Goal: Information Seeking & Learning: Learn about a topic

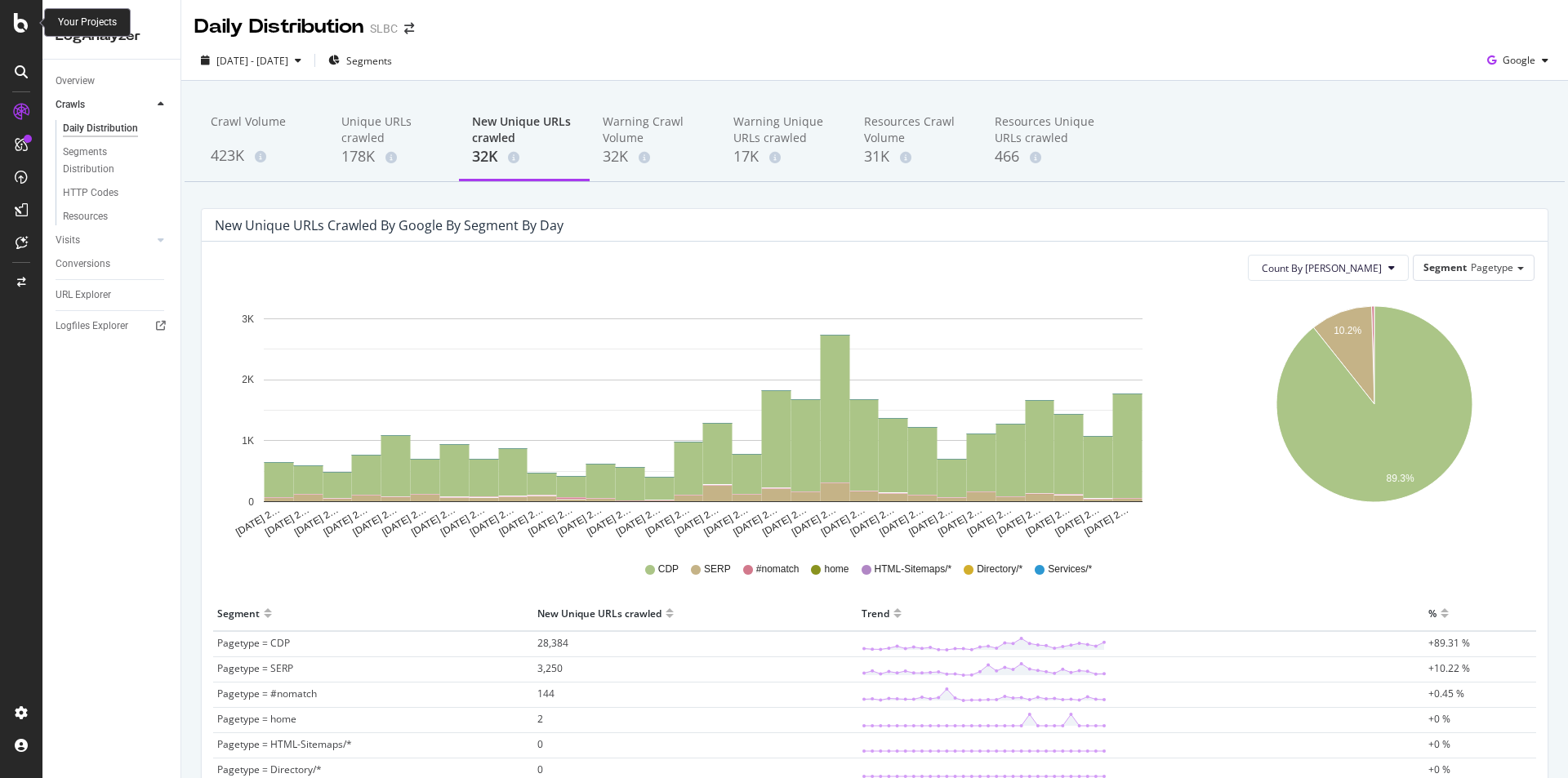
click at [11, 23] on div at bounding box center [21, 22] width 40 height 20
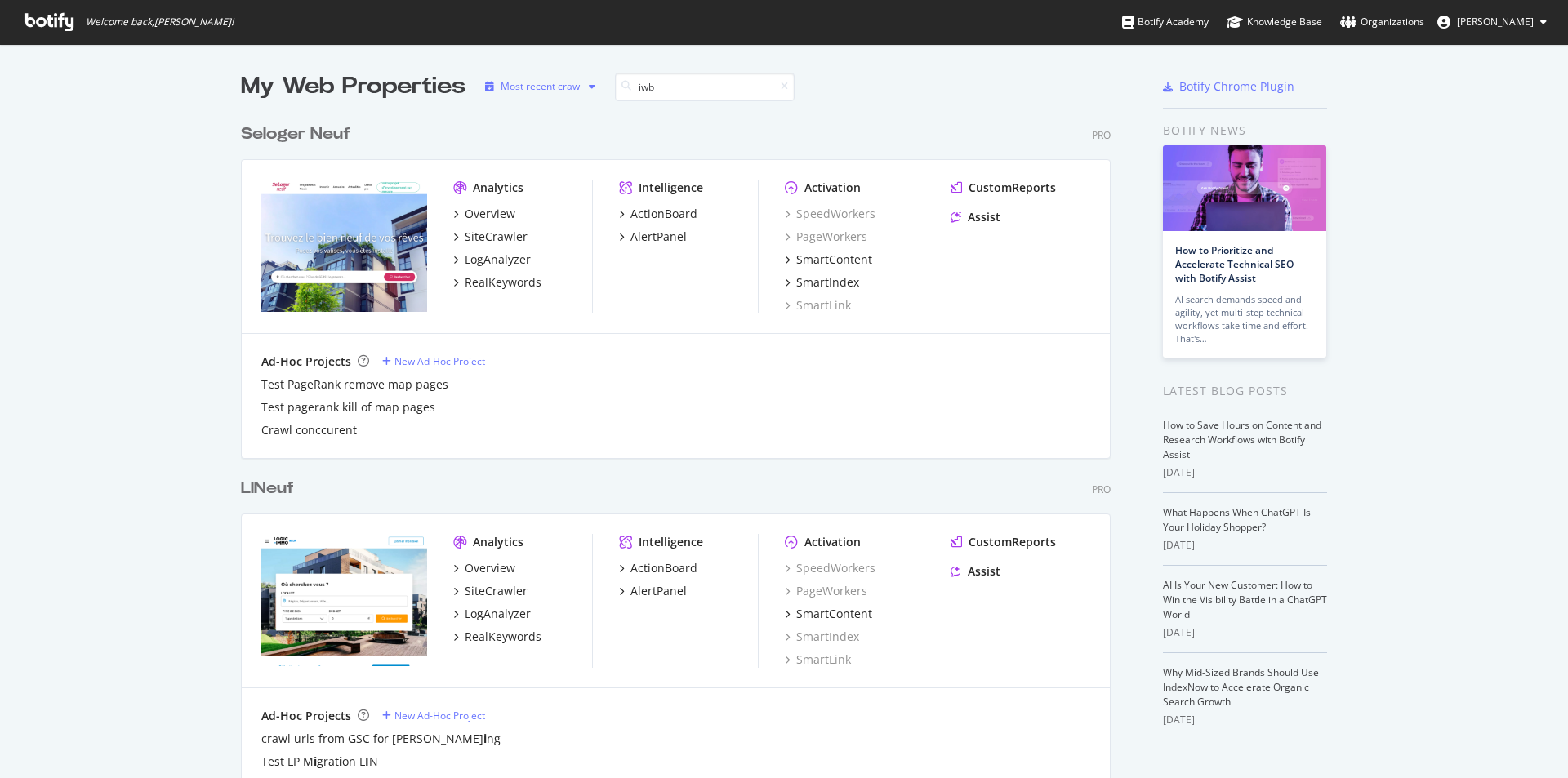
scroll to position [756, 871]
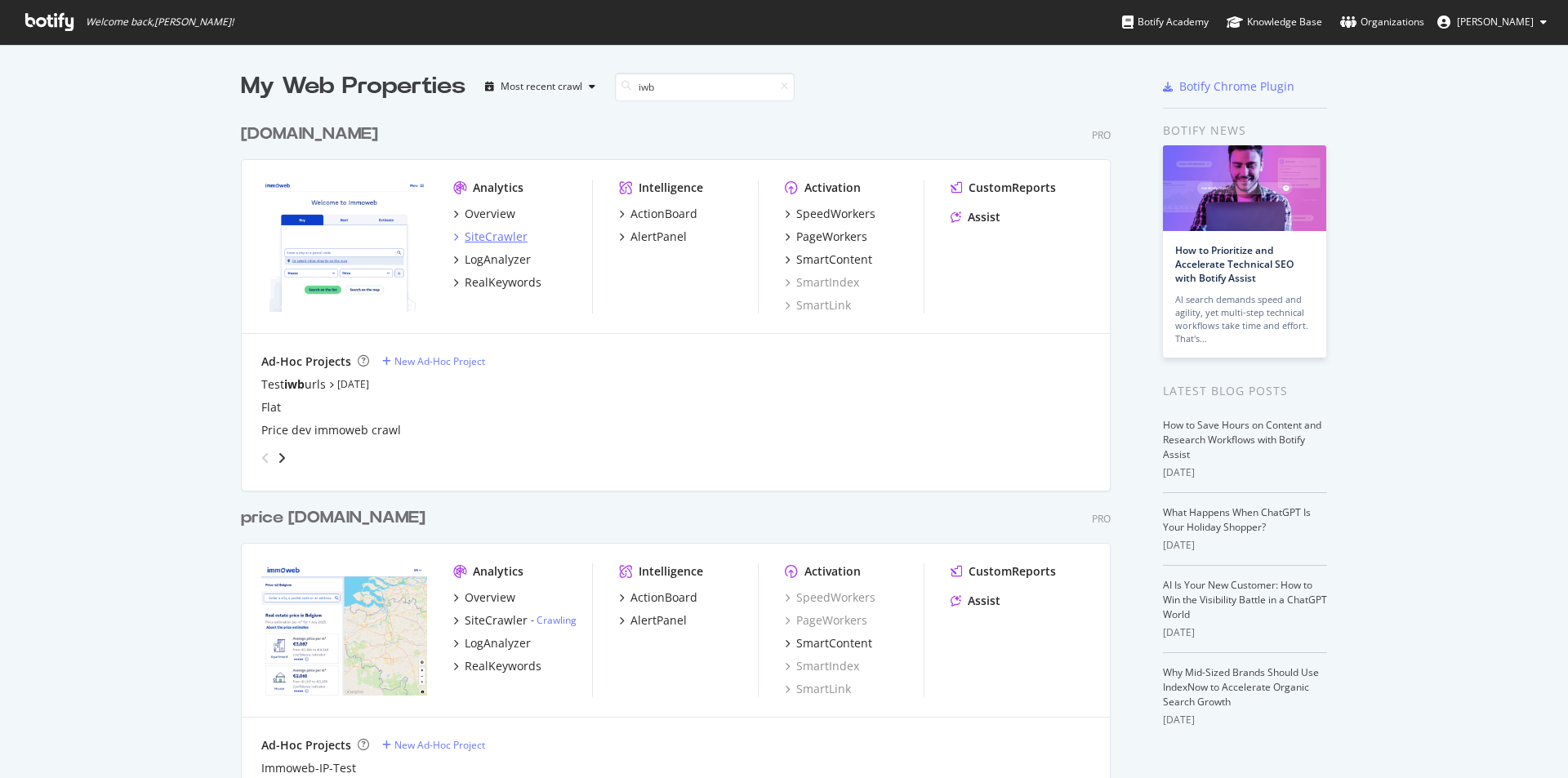
type input "iwb"
click at [475, 236] on div "SiteCrawler" at bounding box center [496, 236] width 63 height 16
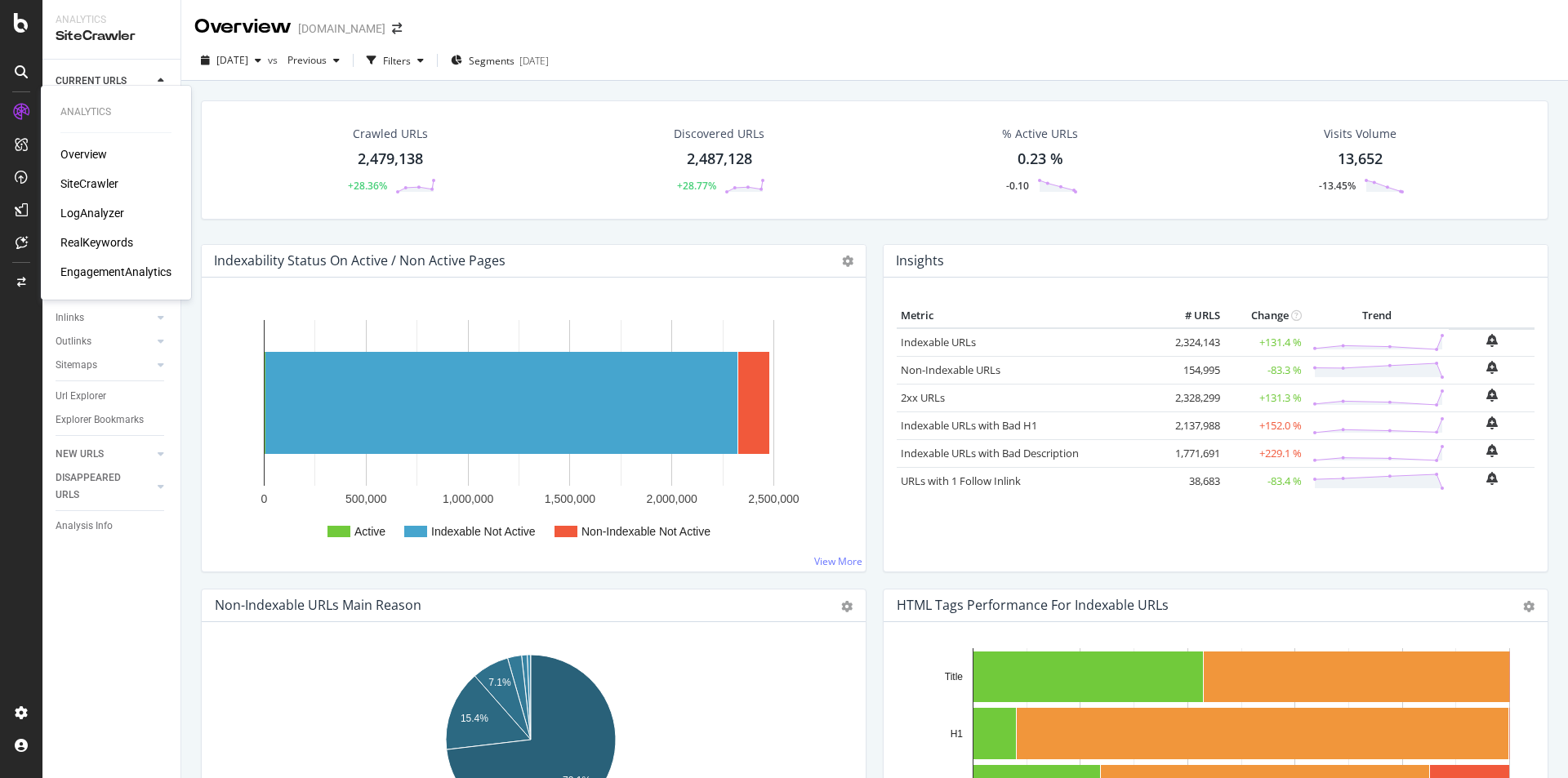
click at [86, 211] on div "LogAnalyzer" at bounding box center [92, 212] width 64 height 16
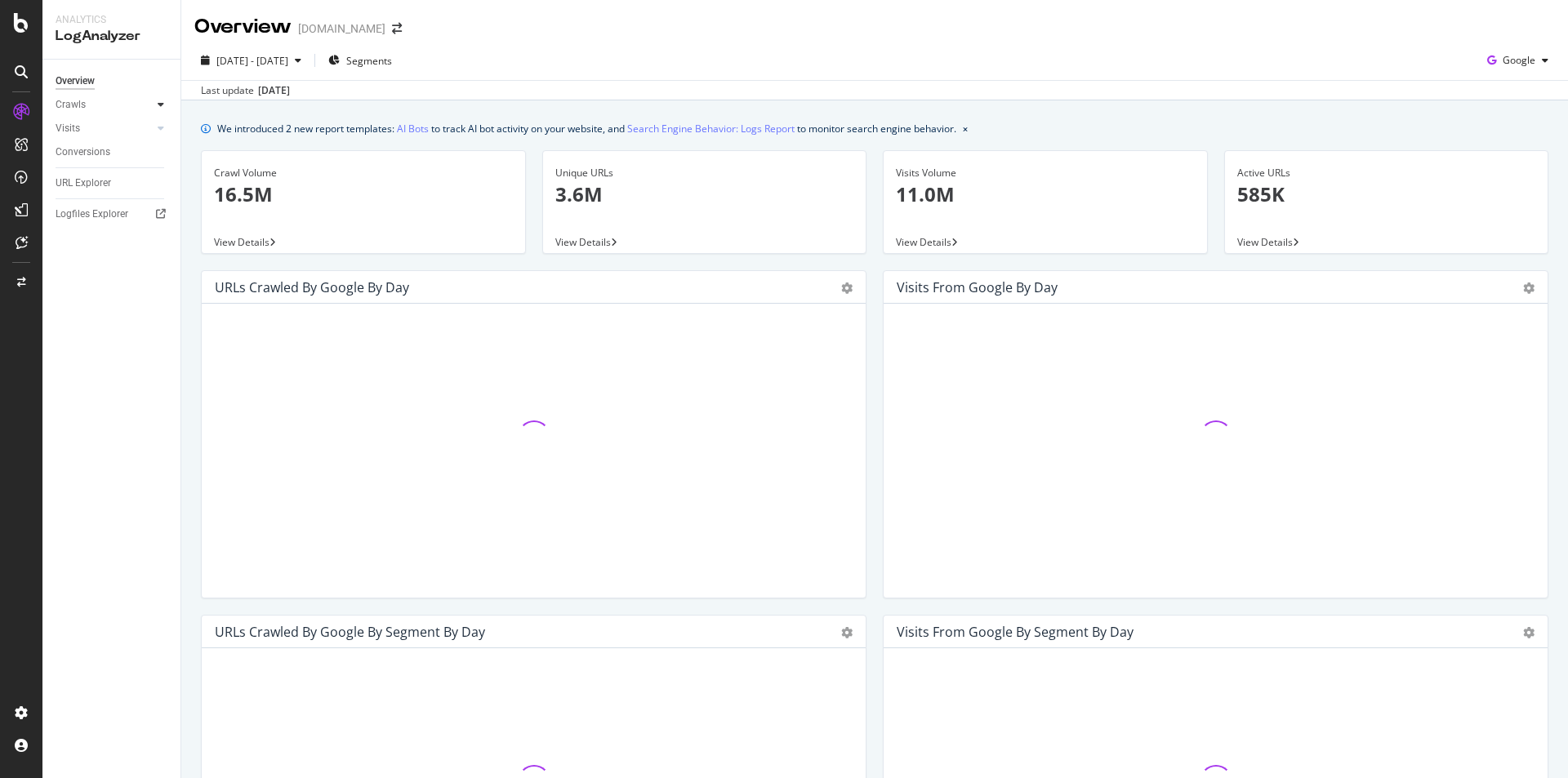
click at [158, 103] on icon at bounding box center [161, 104] width 7 height 9
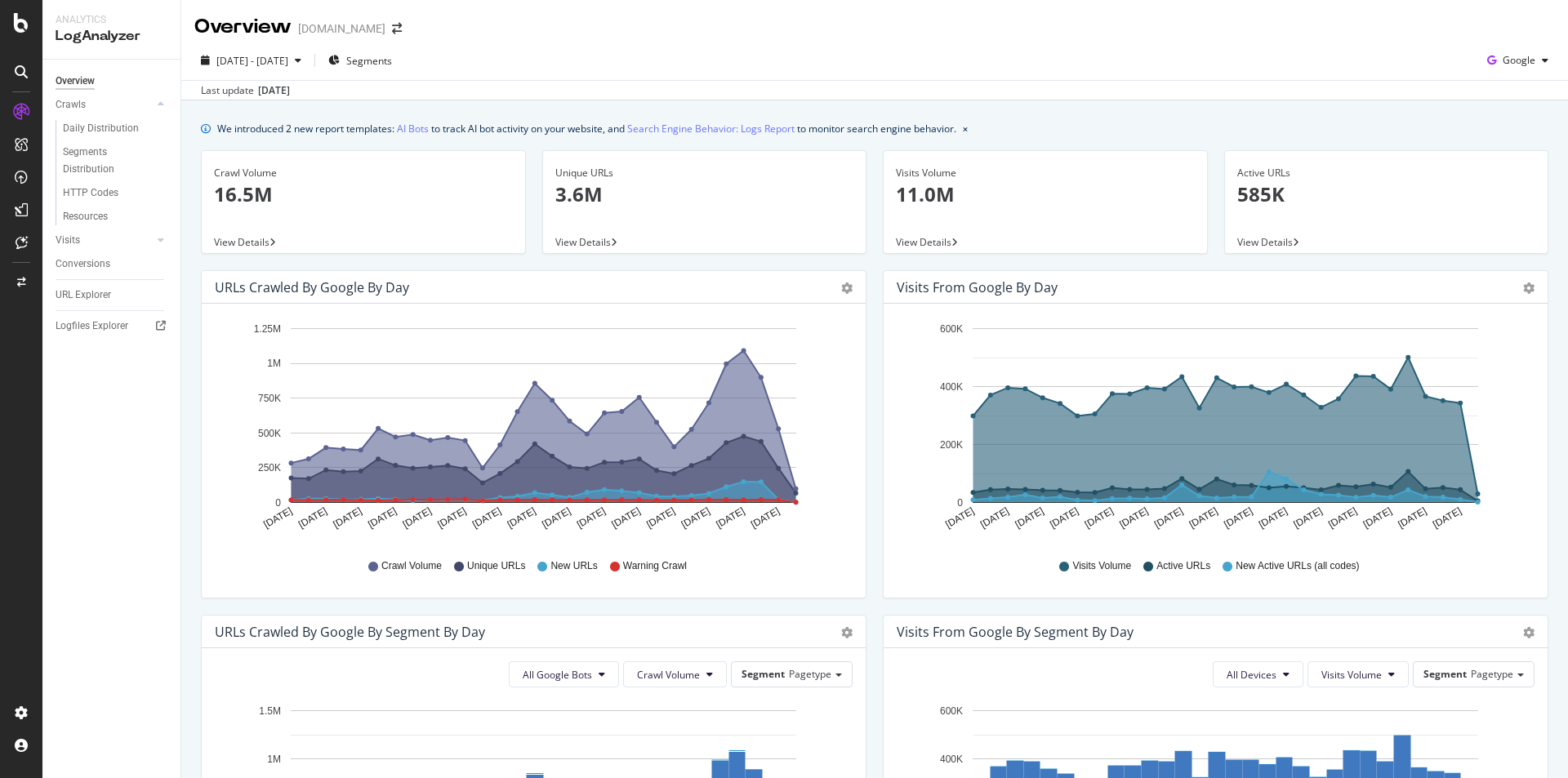
click at [607, 48] on div "[DATE] - [DATE] Segments Google" at bounding box center [874, 64] width 1387 height 33
click at [95, 203] on div "HTTP Codes" at bounding box center [118, 193] width 125 height 24
click at [100, 189] on div "HTTP Codes" at bounding box center [90, 193] width 56 height 17
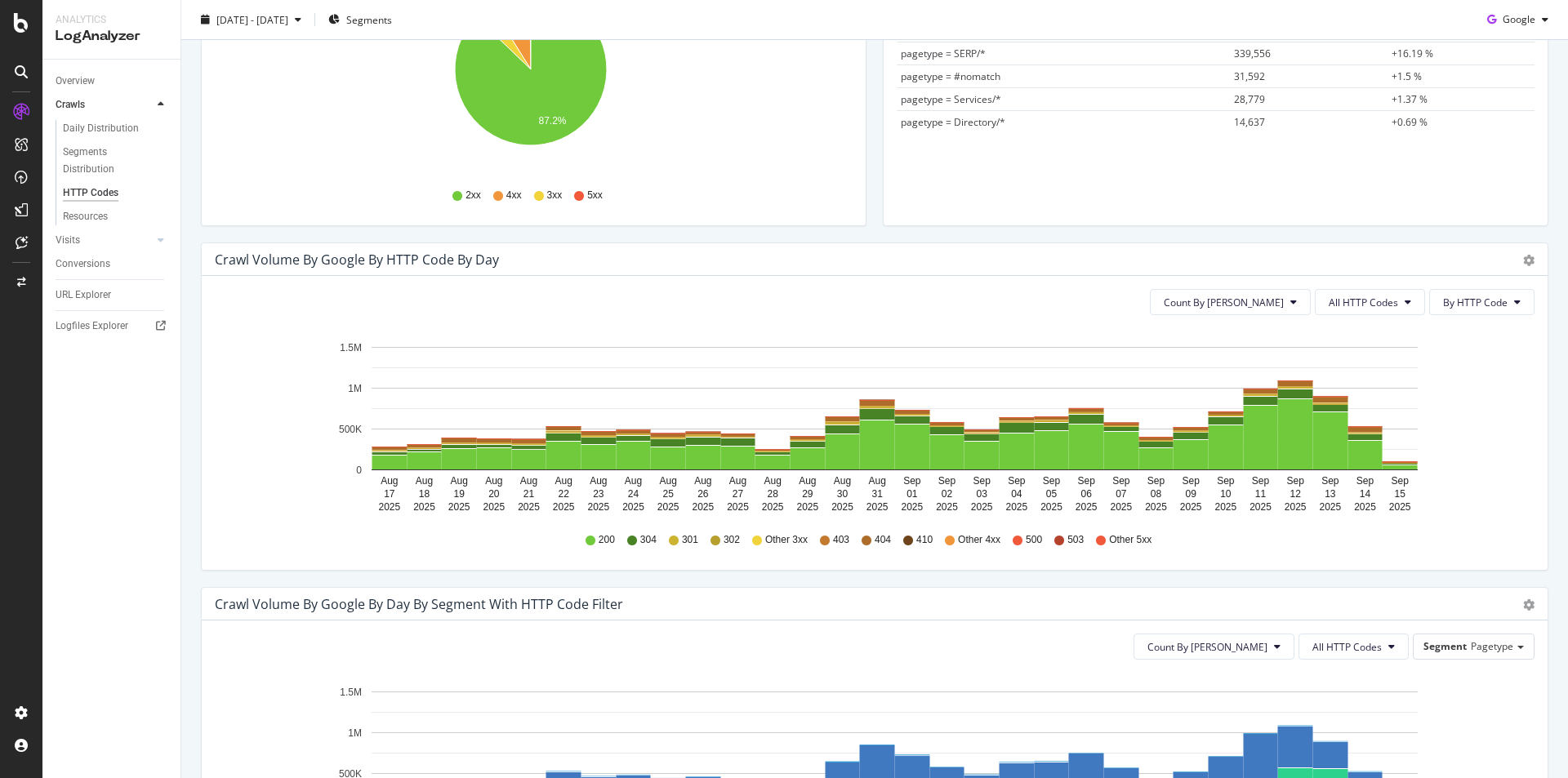
scroll to position [327, 0]
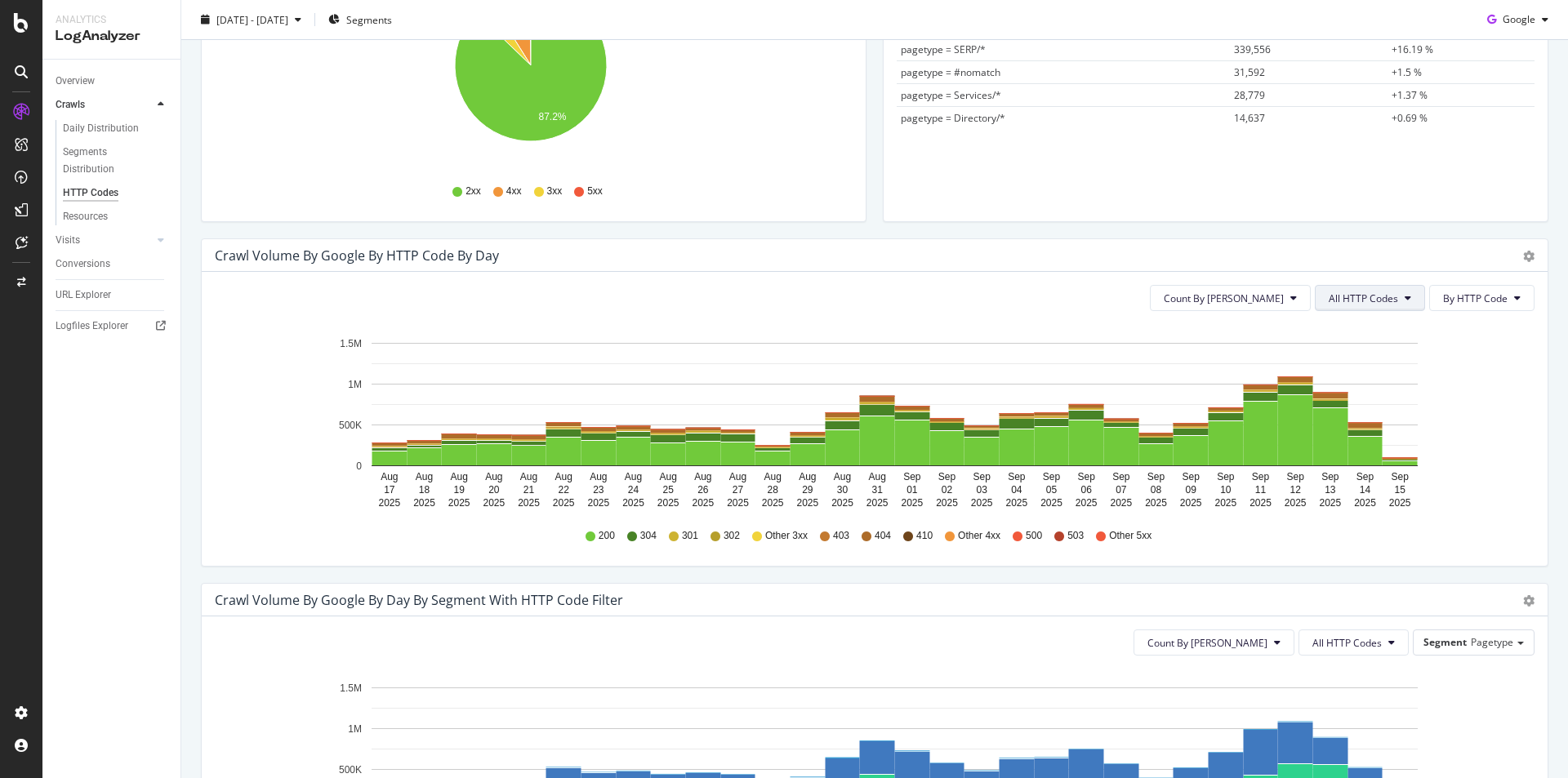
click at [1387, 303] on button "All HTTP Codes" at bounding box center [1369, 298] width 110 height 26
click at [1362, 394] on span "Bad HTTP Codes" at bounding box center [1360, 390] width 83 height 15
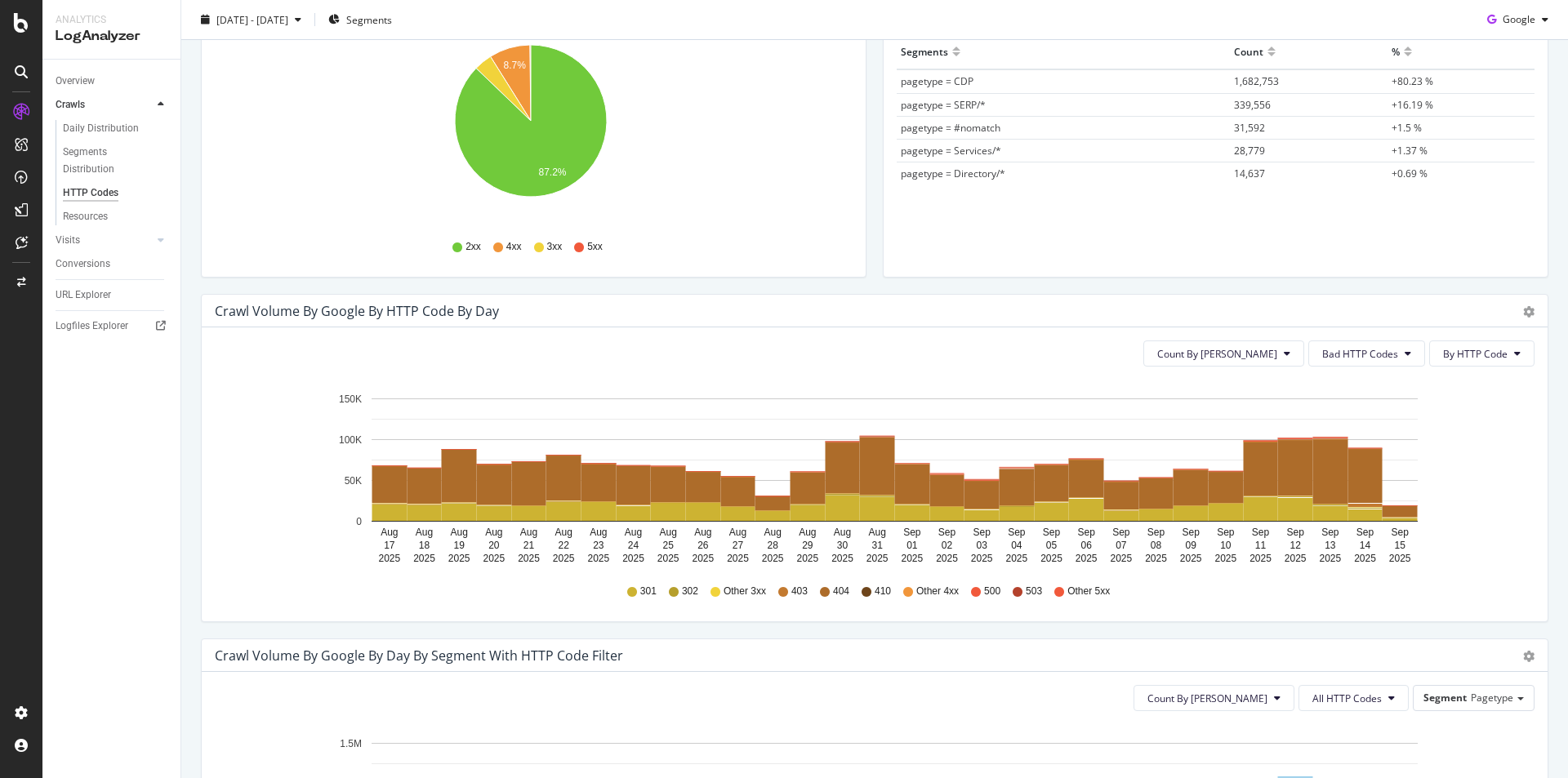
scroll to position [245, 0]
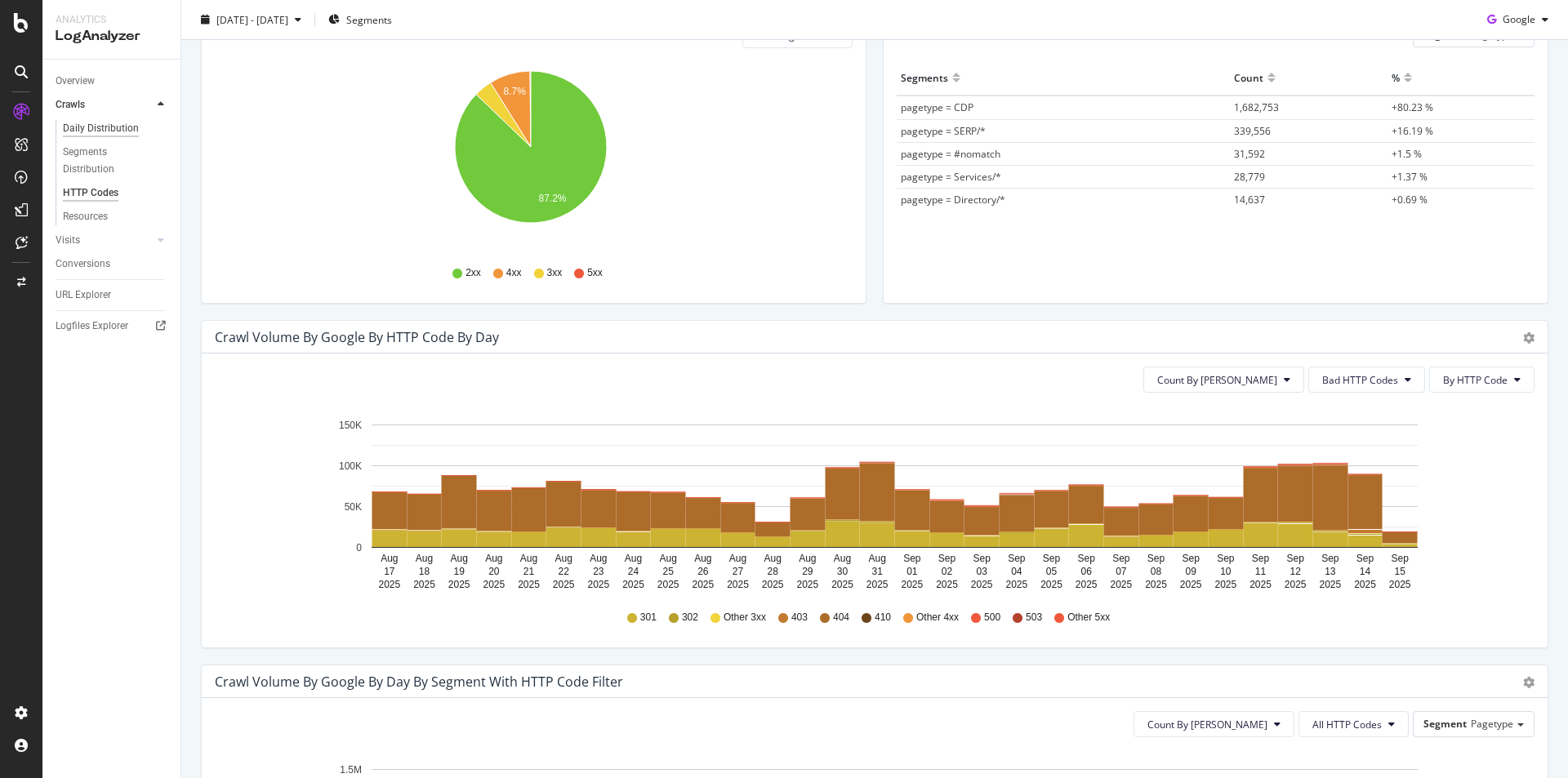
click at [106, 126] on div "Daily Distribution" at bounding box center [101, 129] width 76 height 17
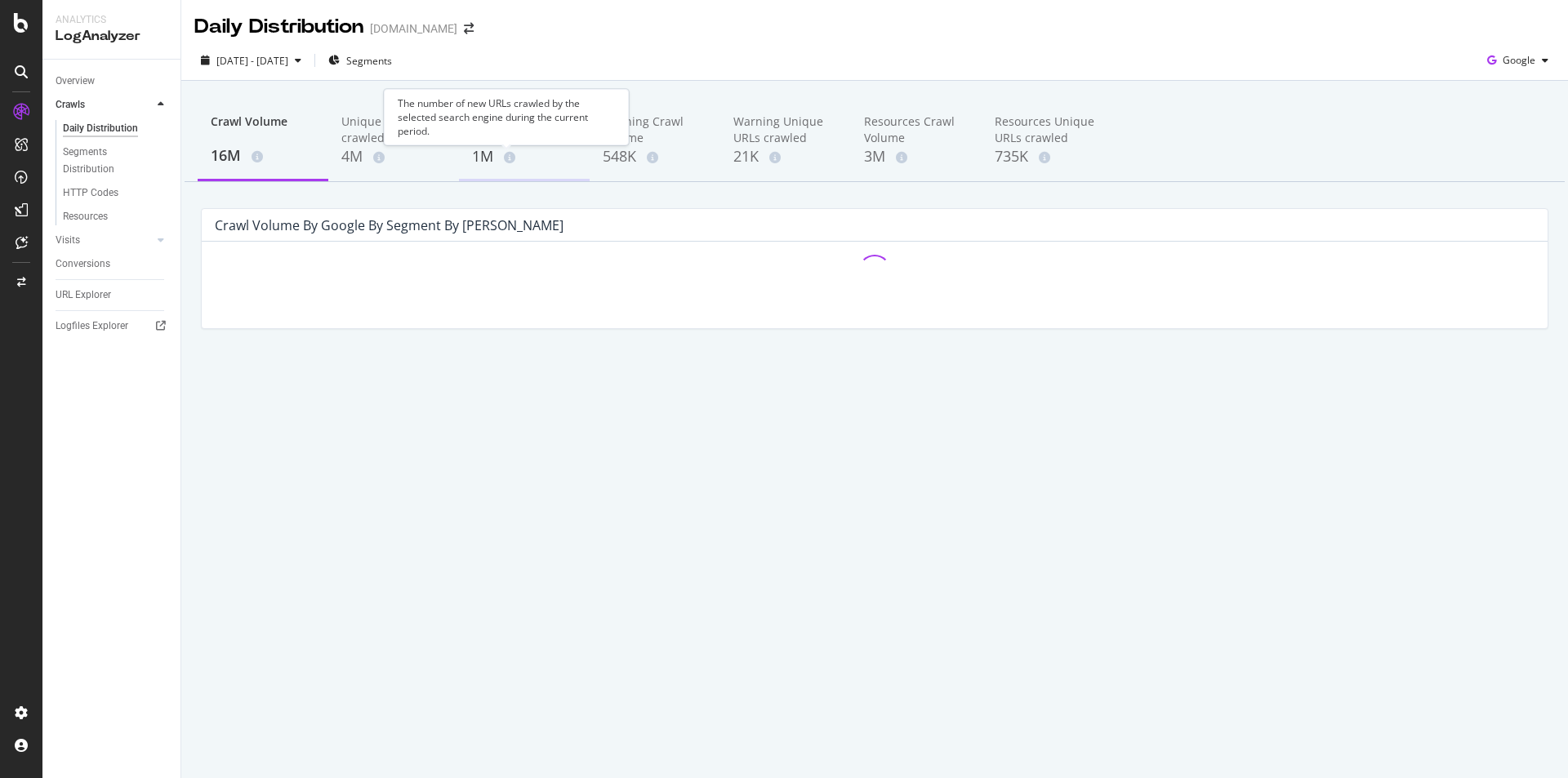
click at [498, 147] on div "1M" at bounding box center [524, 156] width 105 height 21
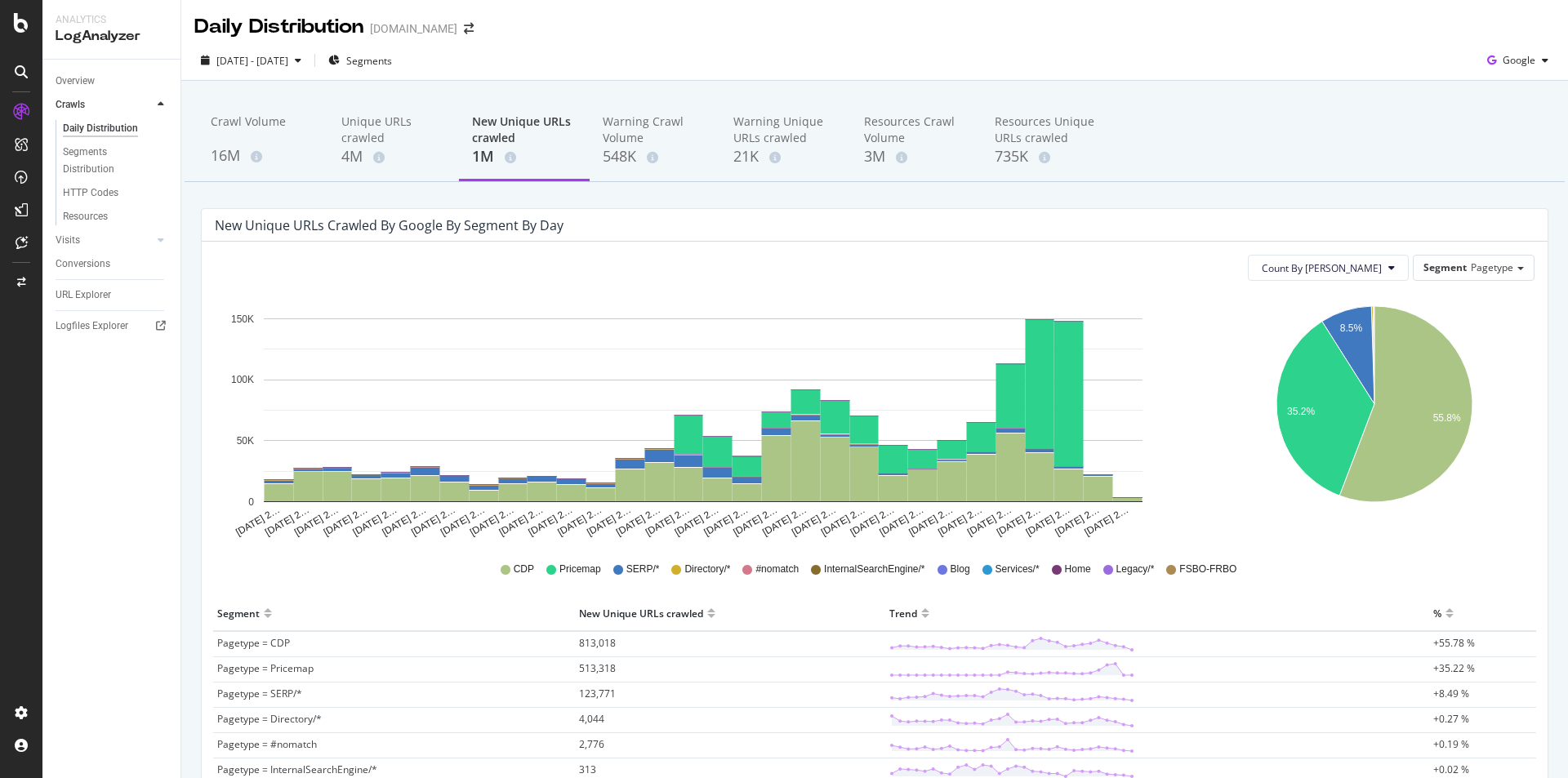
drag, startPoint x: 420, startPoint y: 58, endPoint x: 604, endPoint y: 59, distance: 184.0
click at [604, 59] on div "[DATE] - [DATE] Segments Google" at bounding box center [874, 64] width 1387 height 33
click at [392, 63] on span "Segments" at bounding box center [369, 61] width 46 height 14
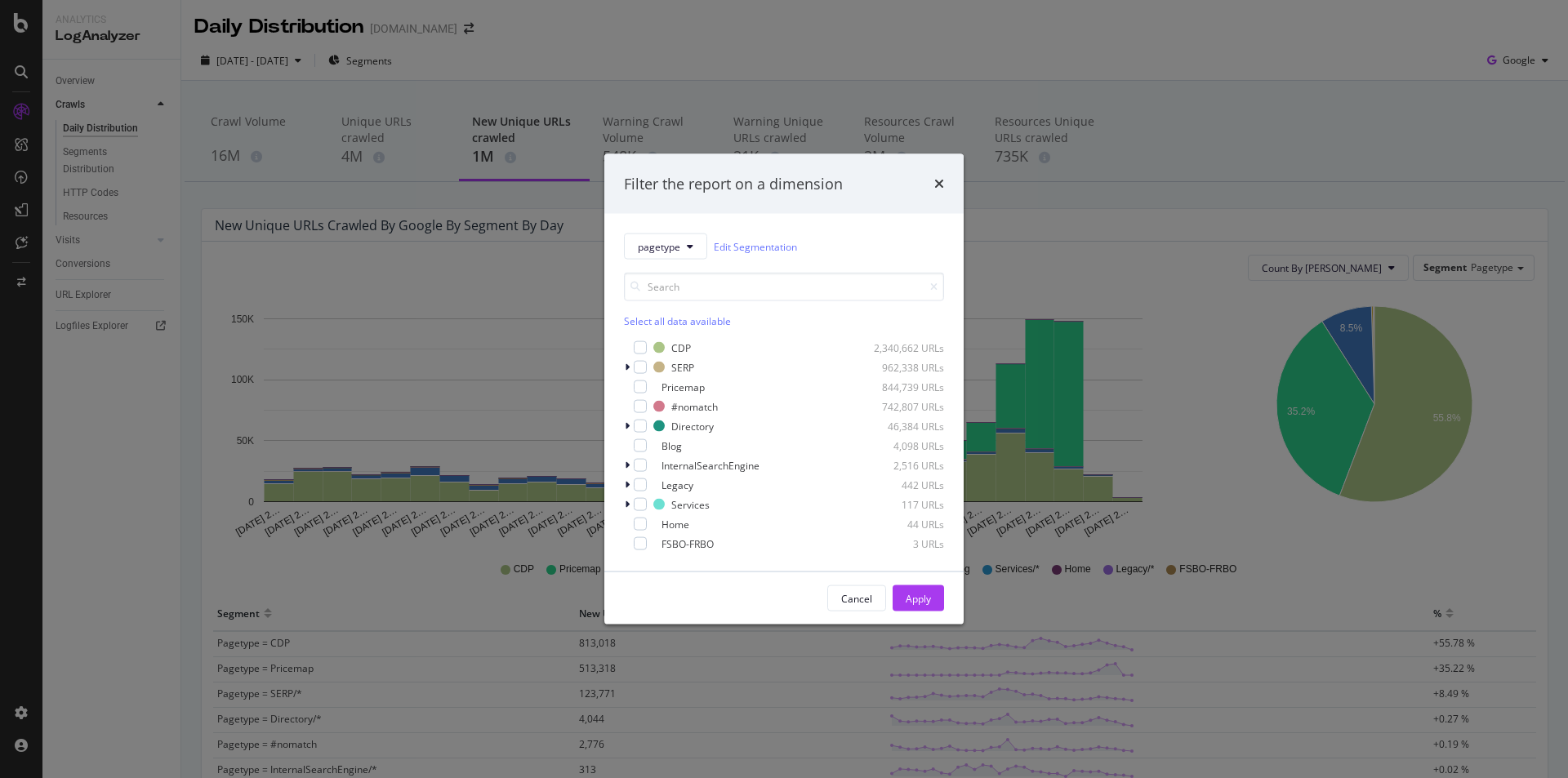
click at [667, 321] on div "Select all data available" at bounding box center [784, 322] width 320 height 14
click at [640, 384] on icon "modal" at bounding box center [640, 387] width 8 height 8
click at [913, 597] on div "Apply" at bounding box center [917, 598] width 25 height 14
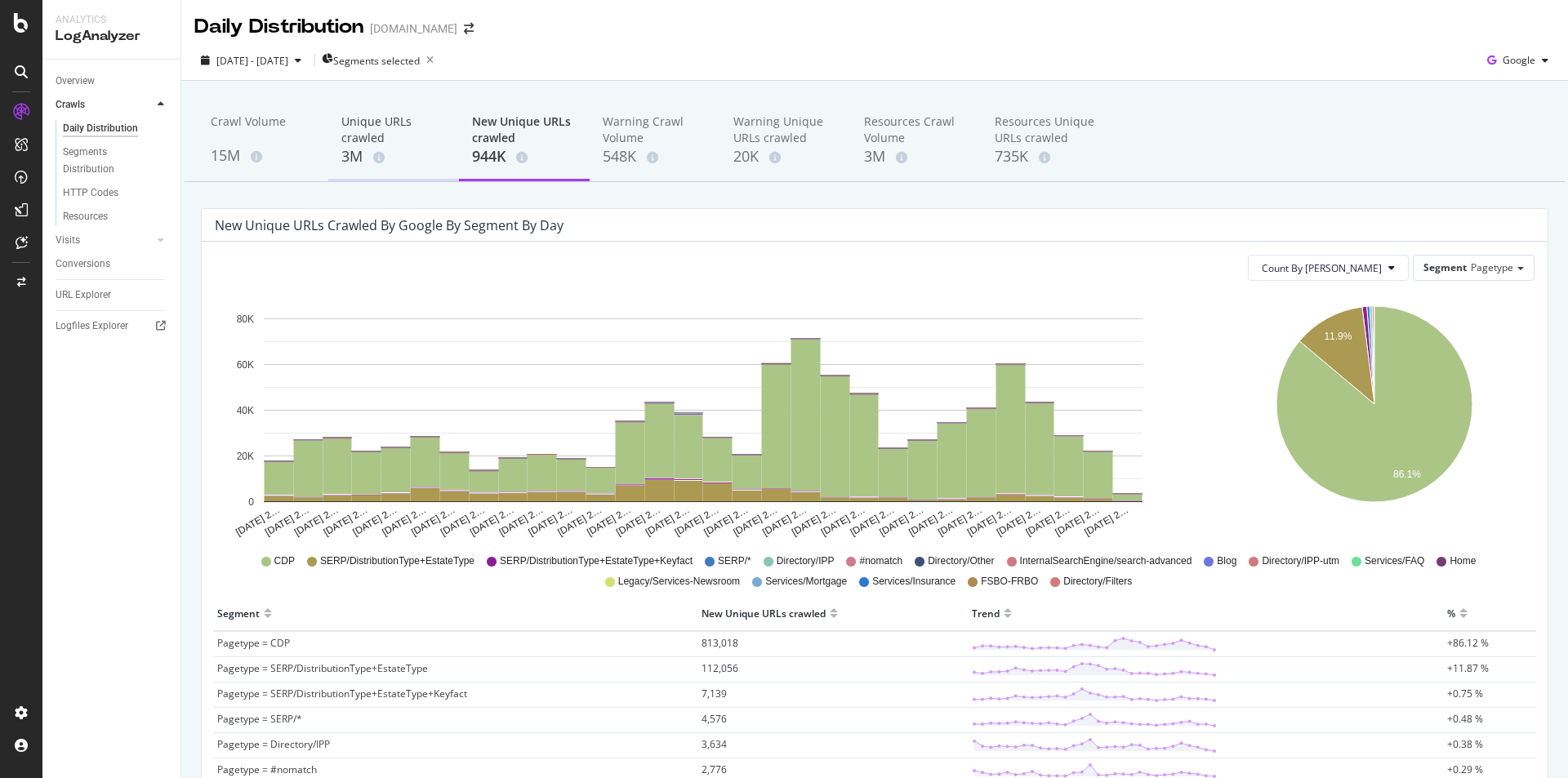
click at [360, 126] on div "Unique URLs crawled" at bounding box center [394, 130] width 105 height 33
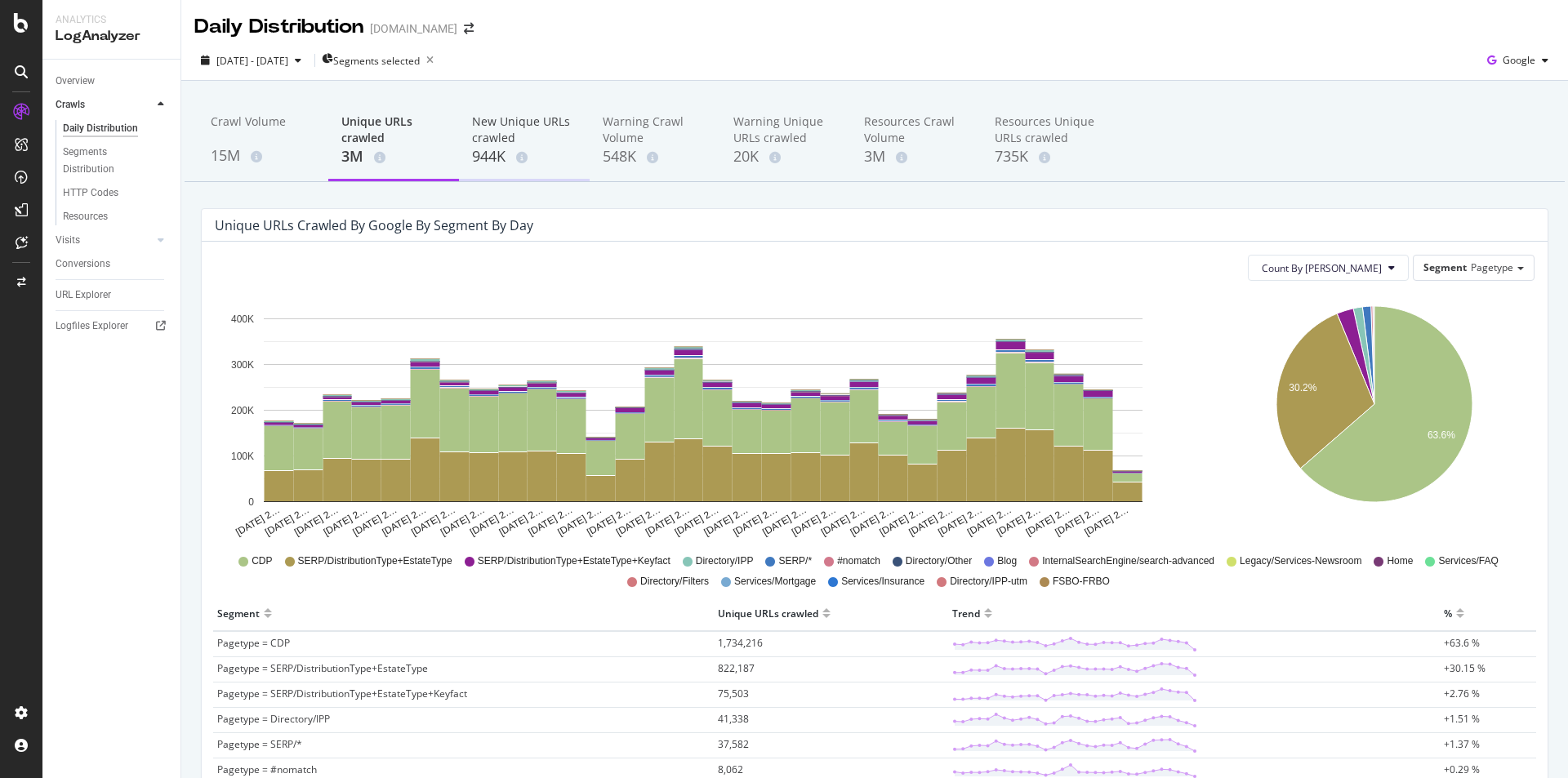
click at [512, 139] on div "New Unique URLs crawled" at bounding box center [524, 130] width 105 height 33
